Goal: Find specific page/section: Find specific page/section

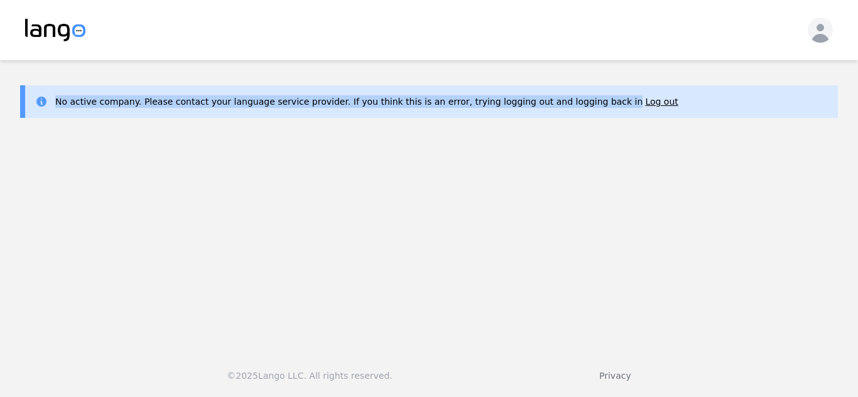
drag, startPoint x: 45, startPoint y: 155, endPoint x: 143, endPoint y: 214, distance: 114.9
click at [143, 214] on main "No active company. Please contact your language service provider. If you think …" at bounding box center [429, 199] width 858 height 279
